Goal: Task Accomplishment & Management: Use online tool/utility

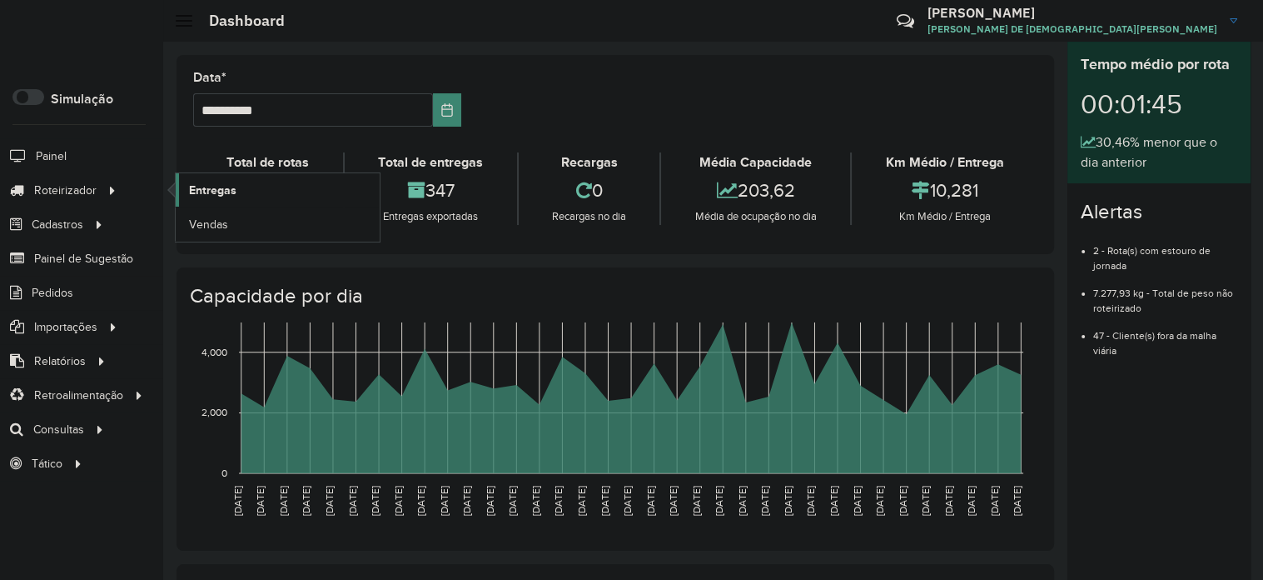
click at [308, 190] on link "Entregas" at bounding box center [278, 189] width 204 height 33
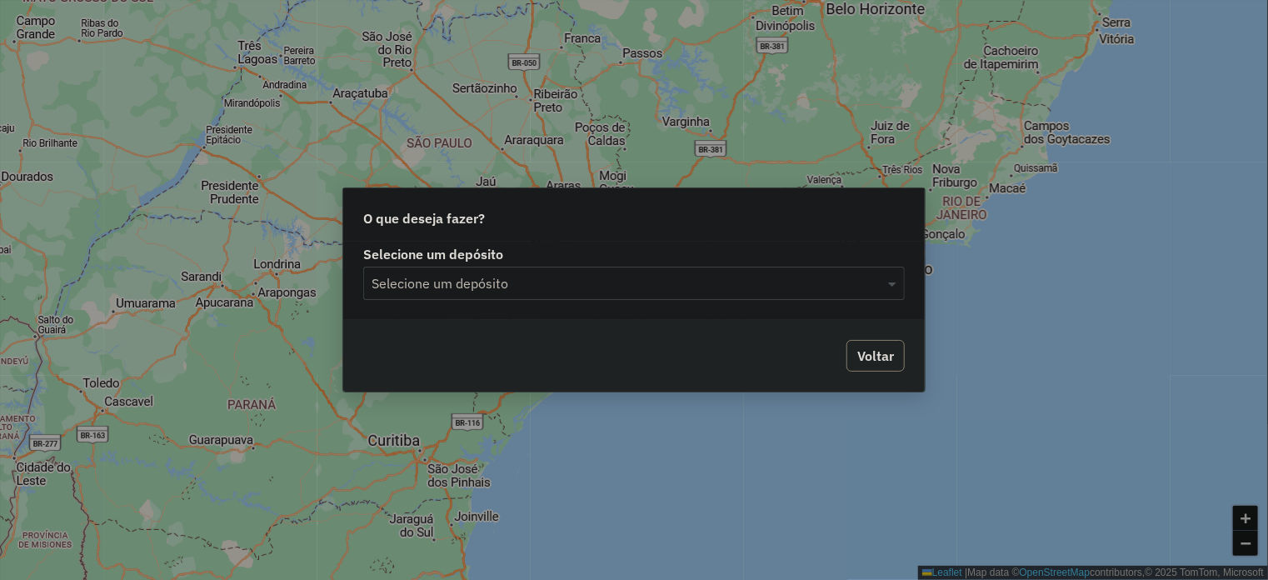
click at [655, 320] on div "Voltar" at bounding box center [633, 356] width 581 height 72
click at [636, 301] on div "Selecione um depósito Selecione um depósito" at bounding box center [633, 281] width 581 height 78
click at [607, 278] on input "text" at bounding box center [616, 284] width 491 height 20
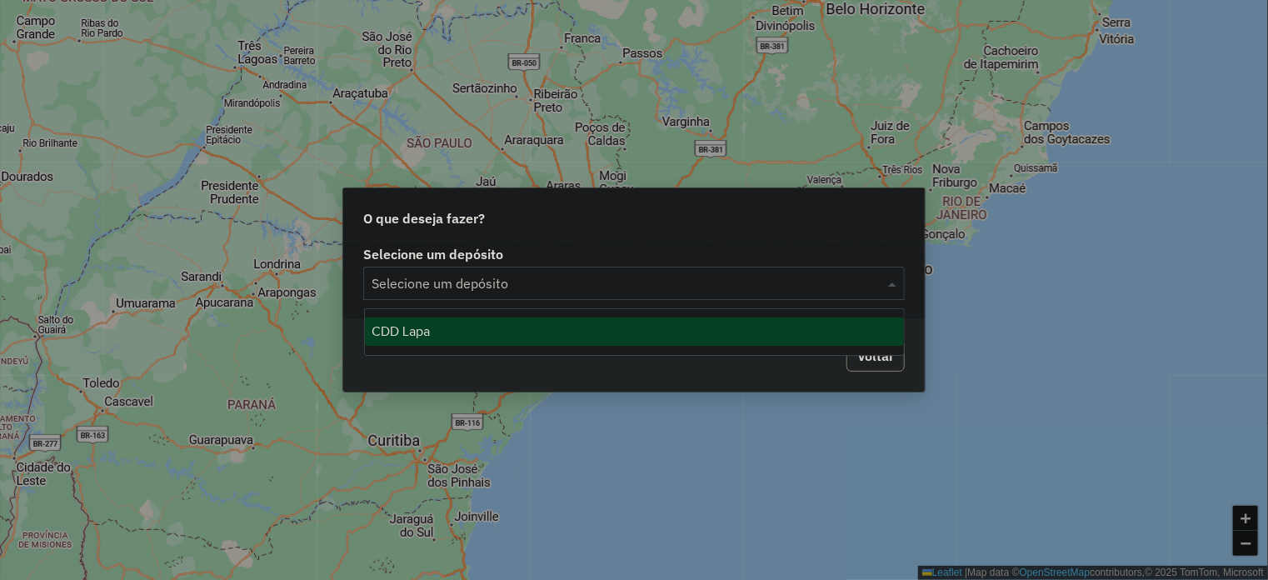
click at [620, 321] on div "CDD Lapa" at bounding box center [634, 331] width 539 height 28
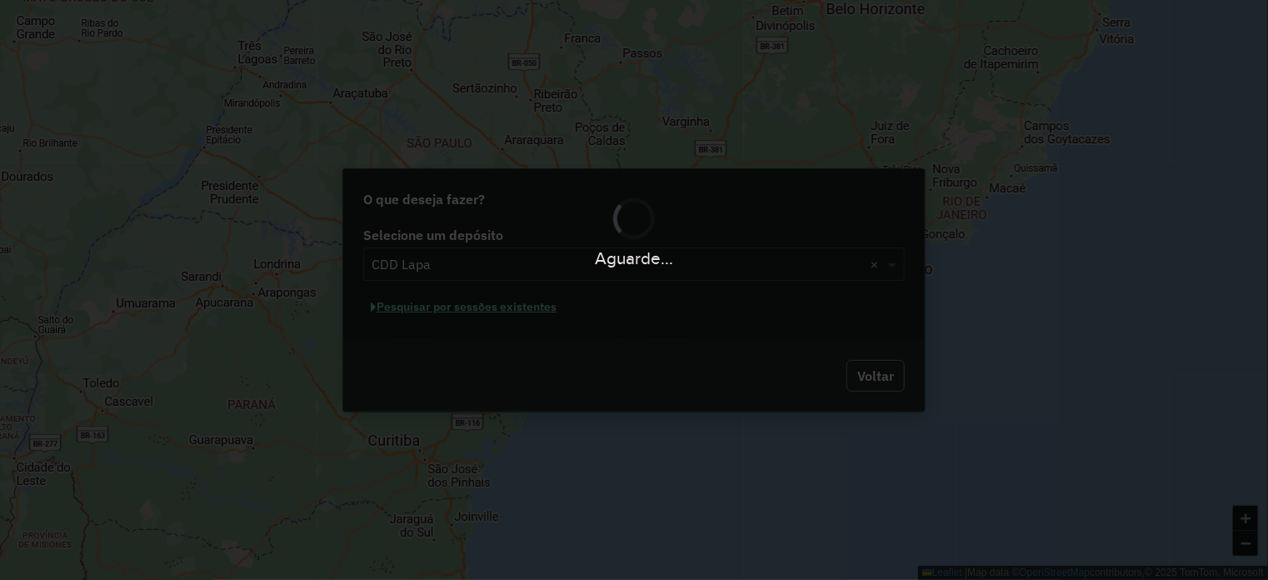
click at [526, 306] on div "Aguarde..." at bounding box center [634, 290] width 1268 height 580
click at [517, 319] on div "Aguarde..." at bounding box center [634, 290] width 1268 height 580
